Goal: Navigation & Orientation: Find specific page/section

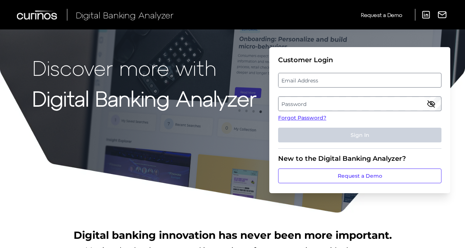
click at [380, 81] on label "Email Address" at bounding box center [360, 80] width 162 height 13
click at [380, 81] on input "email" at bounding box center [359, 80] width 163 height 15
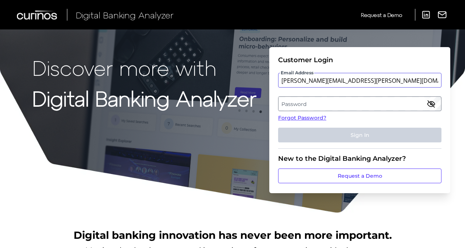
type input "[PERSON_NAME][EMAIL_ADDRESS][PERSON_NAME][DOMAIN_NAME]"
click at [352, 104] on label "Password" at bounding box center [360, 103] width 162 height 13
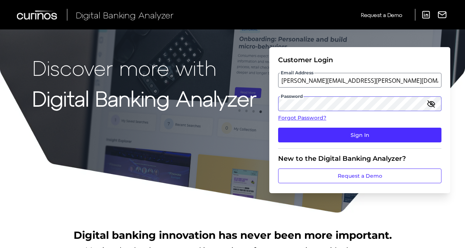
click at [278, 128] on button "Sign In" at bounding box center [359, 135] width 163 height 15
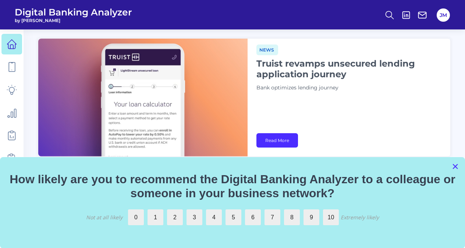
click at [454, 166] on button "×" at bounding box center [455, 166] width 7 height 12
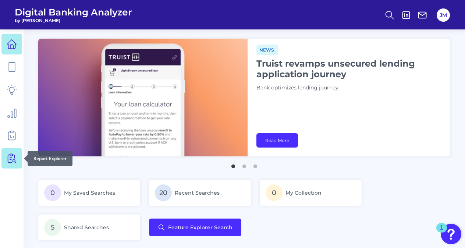
click at [7, 162] on icon at bounding box center [12, 158] width 10 height 10
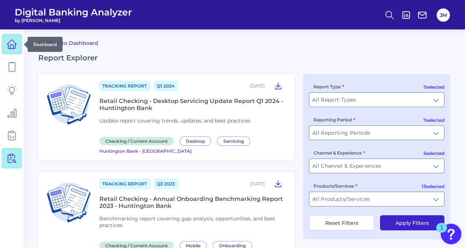
click at [15, 47] on icon at bounding box center [12, 44] width 10 height 10
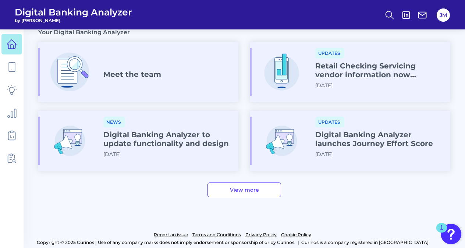
scroll to position [441, 0]
